Goal: Information Seeking & Learning: Get advice/opinions

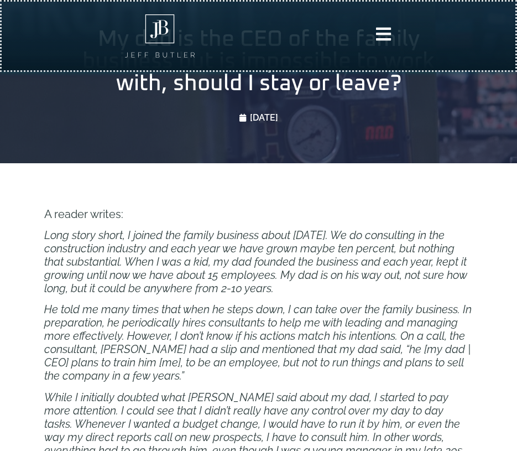
scroll to position [327, 0]
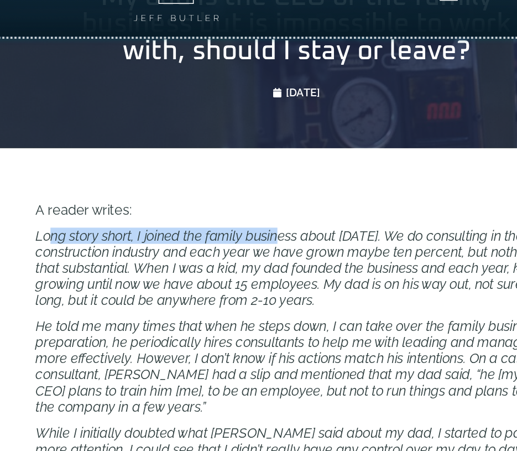
drag, startPoint x: 59, startPoint y: 239, endPoint x: 247, endPoint y: 237, distance: 188.1
click at [247, 239] on span "Long story short, I joined the family business about [DATE]. We do consulting i…" at bounding box center [255, 260] width 423 height 66
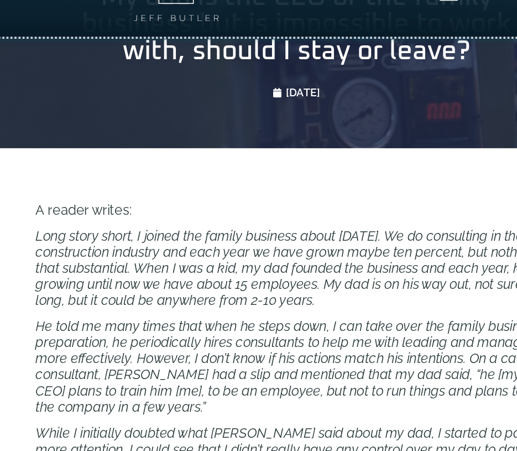
click at [232, 251] on span "Long story short, I joined the family business about [DATE]. We do consulting i…" at bounding box center [255, 260] width 423 height 66
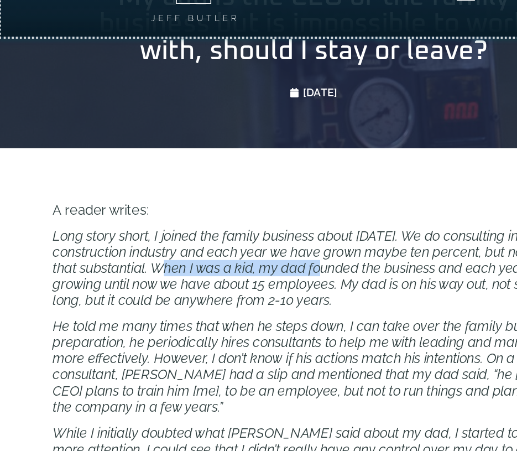
drag, startPoint x: 140, startPoint y: 263, endPoint x: 263, endPoint y: 262, distance: 122.2
click at [264, 263] on span "Long story short, I joined the family business about [DATE]. We do consulting i…" at bounding box center [255, 260] width 423 height 66
click at [263, 262] on span "Long story short, I joined the family business about [DATE]. We do consulting i…" at bounding box center [255, 260] width 423 height 66
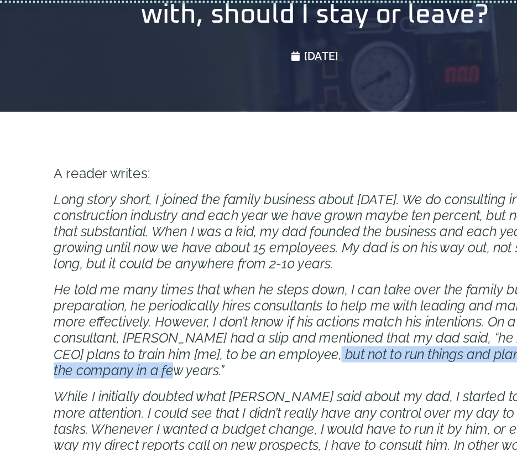
drag, startPoint x: 124, startPoint y: 380, endPoint x: 251, endPoint y: 361, distance: 127.6
click at [251, 361] on p "He told me many times that when he steps down, I can take over the family busin…" at bounding box center [258, 341] width 429 height 80
click at [251, 361] on span "He told me many times that when he steps down, I can take over the family busin…" at bounding box center [258, 341] width 428 height 80
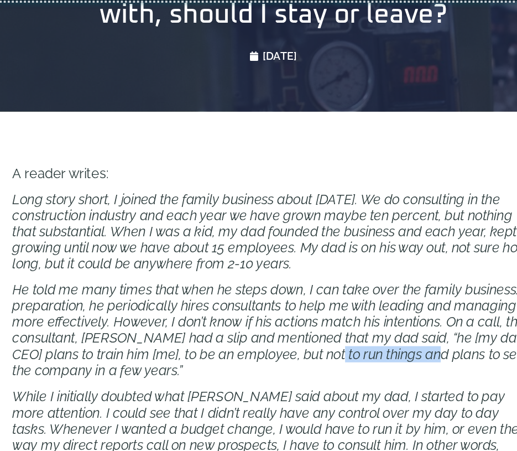
drag, startPoint x: 251, startPoint y: 361, endPoint x: 382, endPoint y: 361, distance: 131.1
click at [381, 361] on span "He told me many times that when he steps down, I can take over the family busin…" at bounding box center [258, 341] width 428 height 80
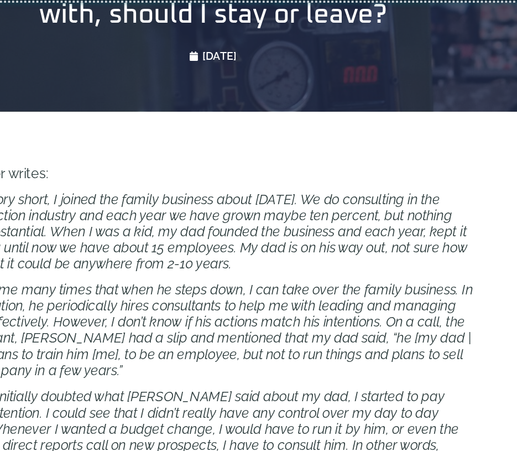
click at [421, 369] on p "He told me many times that when he steps down, I can take over the family busin…" at bounding box center [258, 341] width 429 height 80
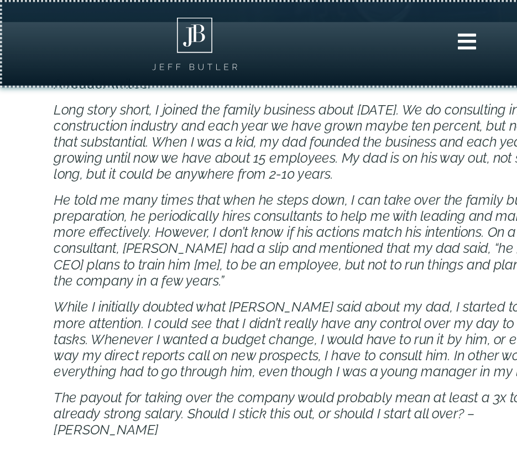
scroll to position [332, 0]
